Goal: Navigation & Orientation: Find specific page/section

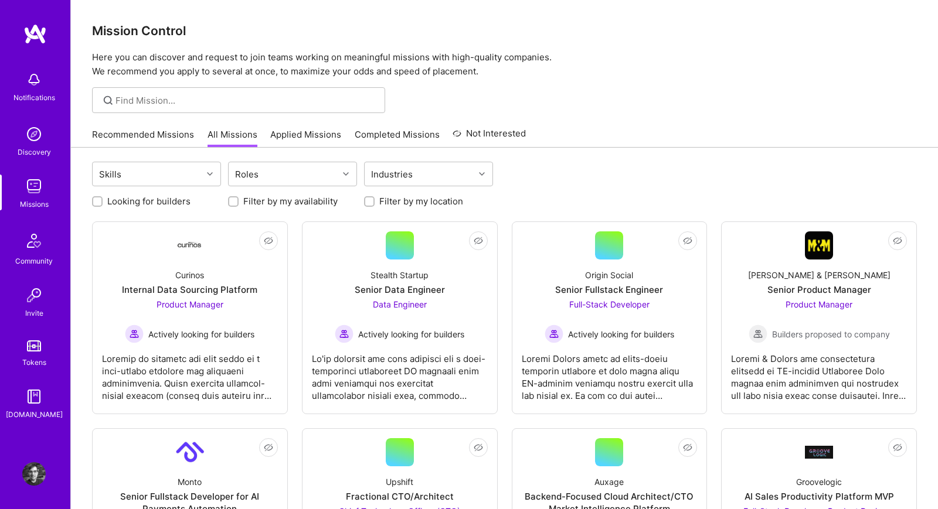
click at [622, 108] on div at bounding box center [504, 100] width 867 height 26
